Goal: Task Accomplishment & Management: Complete application form

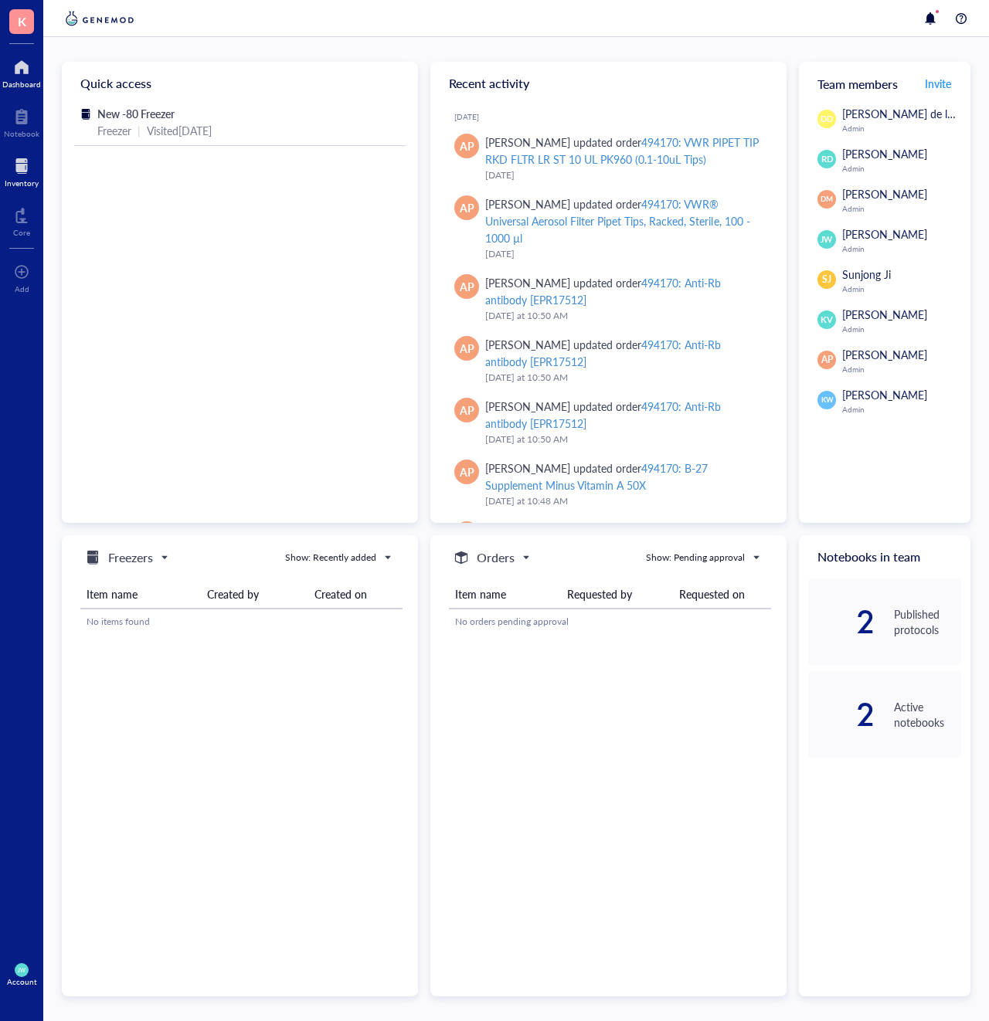
click at [21, 162] on div at bounding box center [22, 166] width 34 height 25
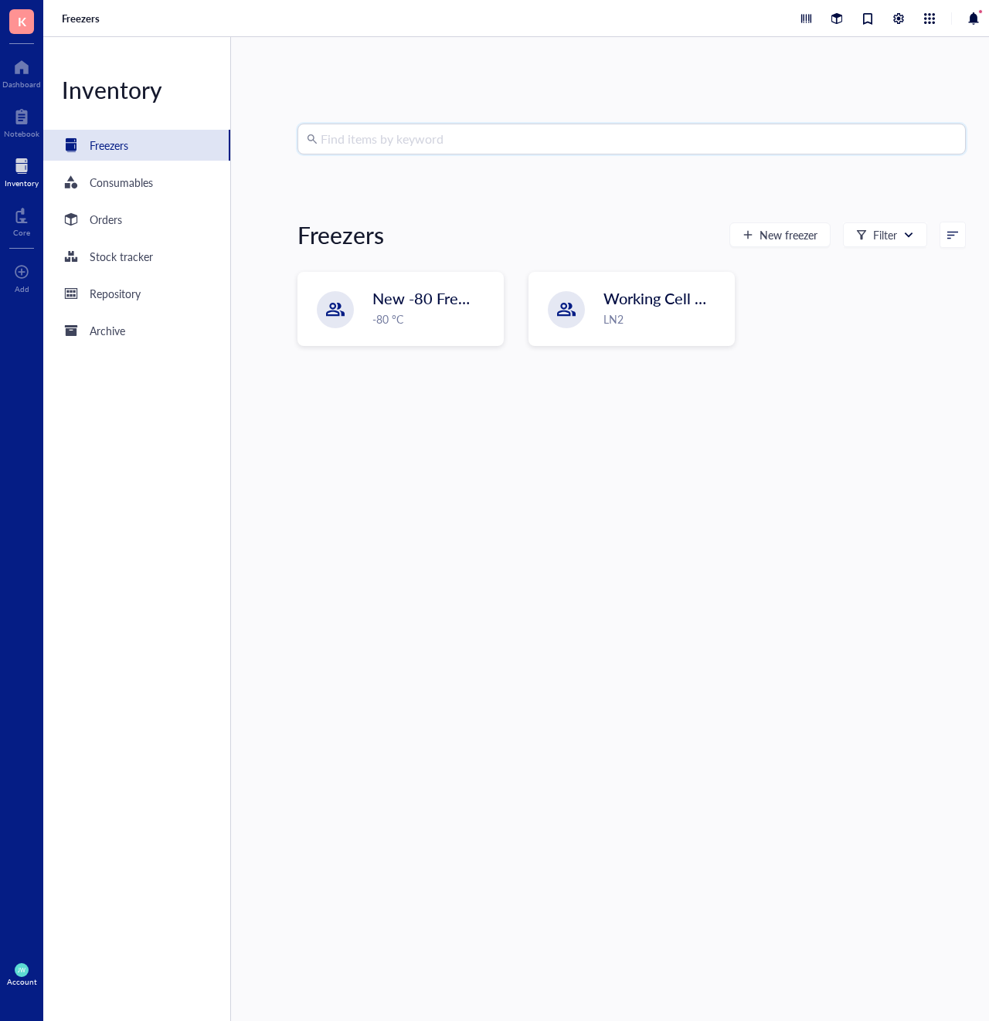
click at [404, 133] on input "search" at bounding box center [639, 138] width 636 height 29
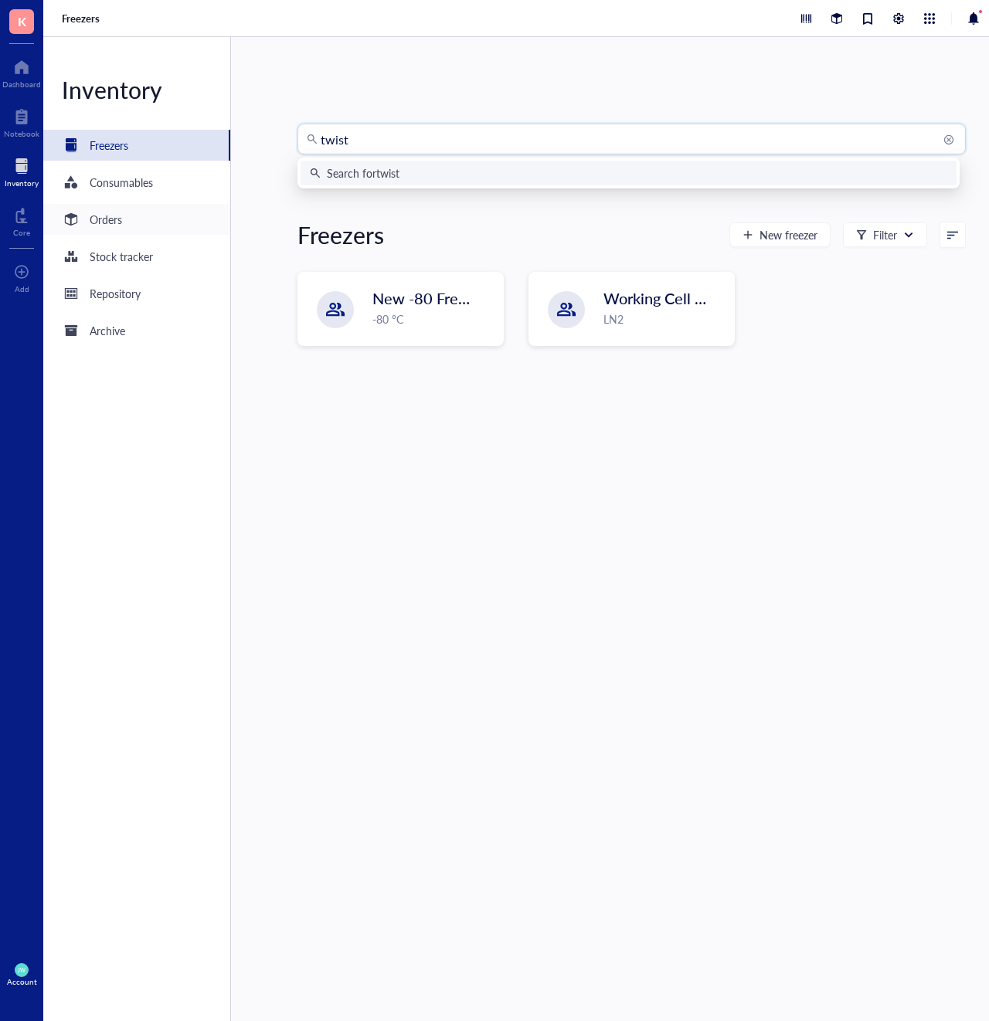
type input "twist"
click at [180, 219] on div "Orders" at bounding box center [136, 219] width 187 height 31
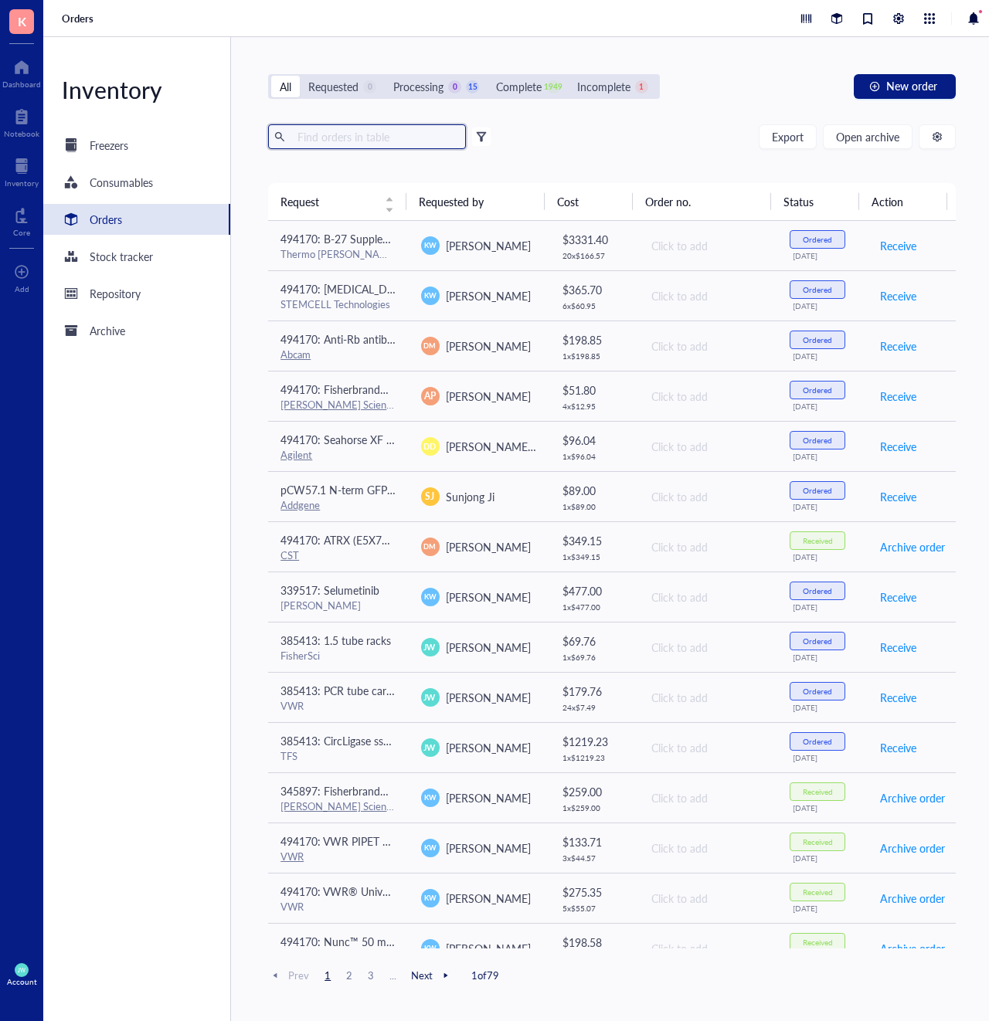
click at [340, 141] on input "text" at bounding box center [375, 136] width 168 height 23
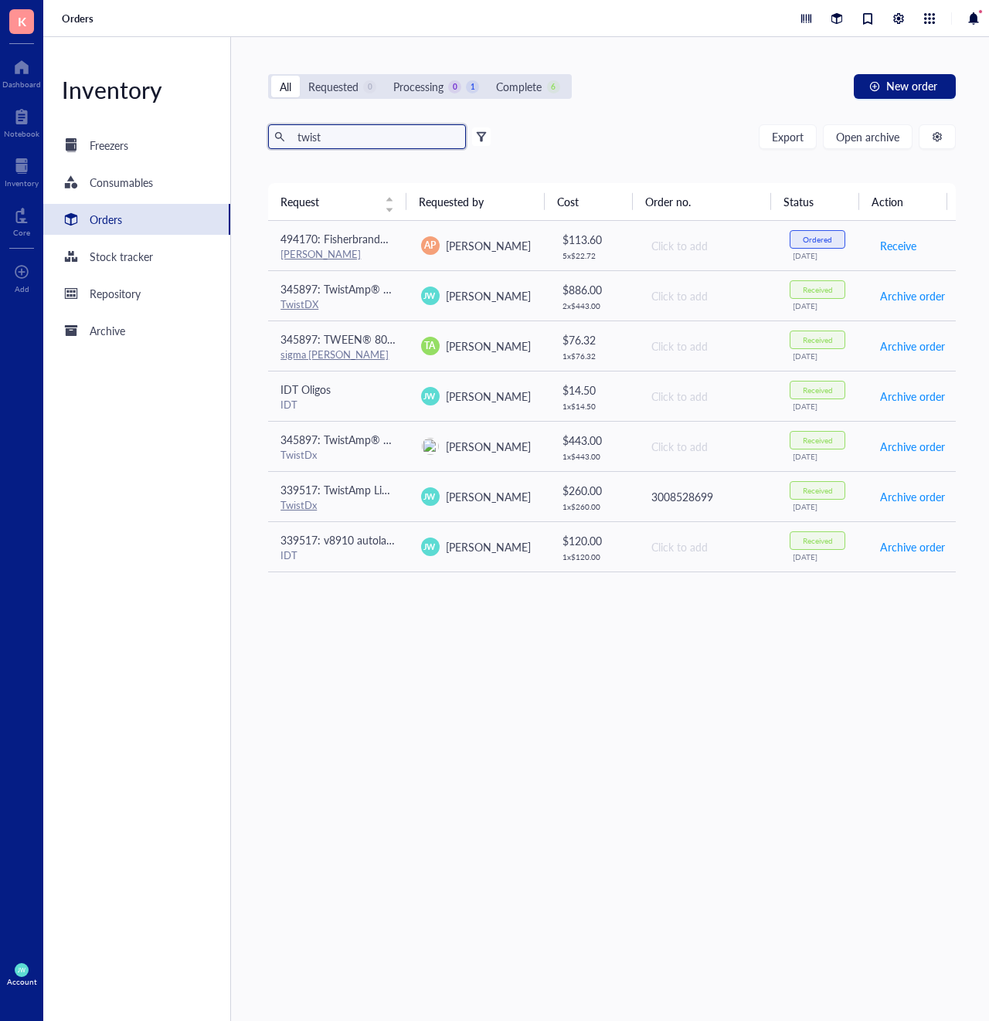
type input "twist"
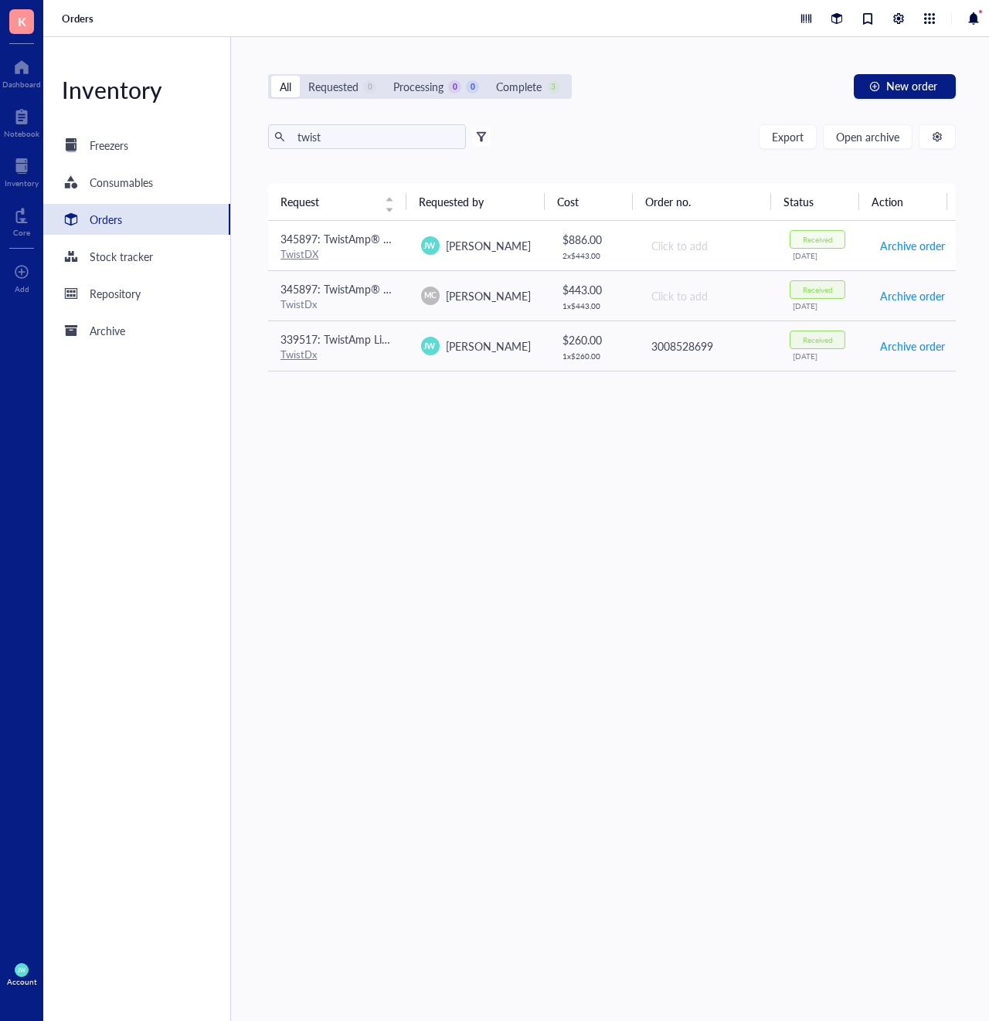
click at [719, 239] on div "Click to add" at bounding box center [708, 245] width 114 height 17
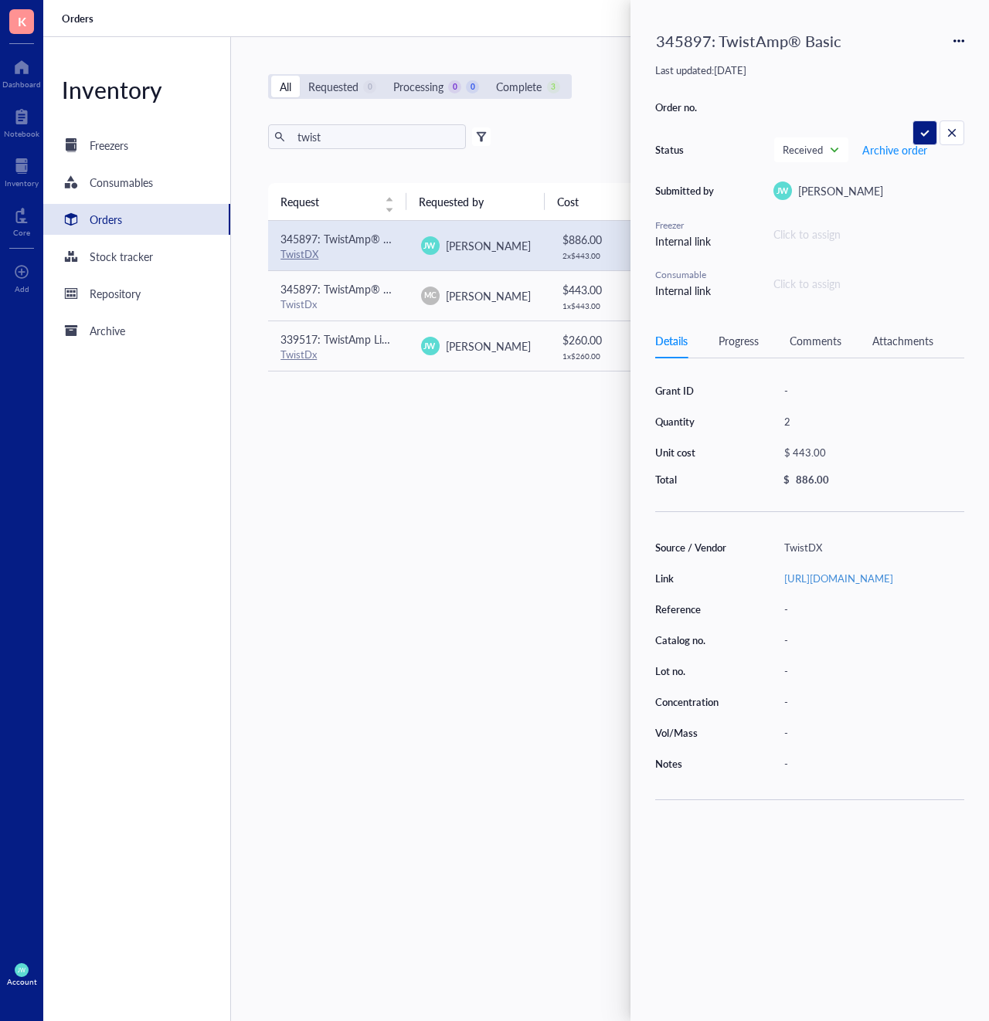
click at [956, 38] on icon at bounding box center [958, 41] width 11 height 11
click at [907, 63] on span "Request again" at bounding box center [903, 63] width 97 height 17
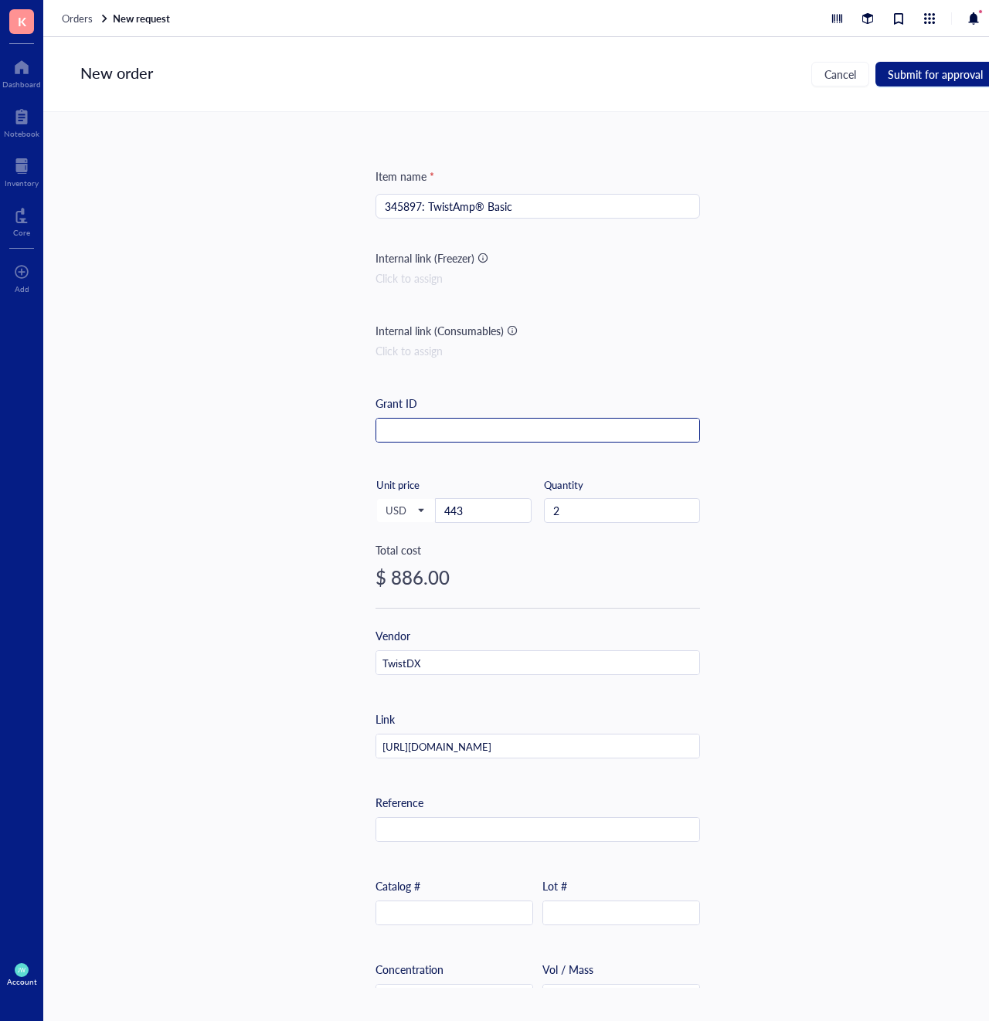
click at [460, 426] on input "text" at bounding box center [537, 431] width 323 height 25
type input "385413"
click at [784, 302] on div "Item name * 345897: TwistAmp® Basic Internal link (Freezer) Click to assign Int…" at bounding box center [537, 550] width 989 height 876
click at [927, 76] on span "Submit for approval" at bounding box center [935, 74] width 95 height 12
